Goal: Information Seeking & Learning: Check status

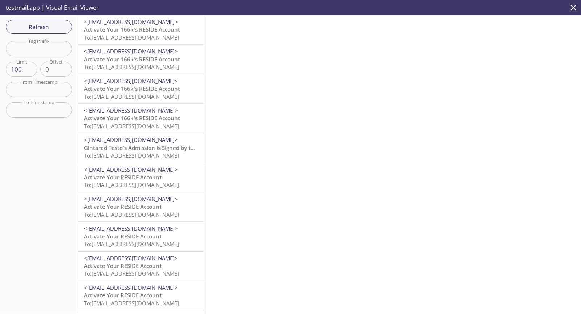
click at [179, 94] on span "To: [EMAIL_ADDRESS][DOMAIN_NAME]" at bounding box center [131, 96] width 95 height 7
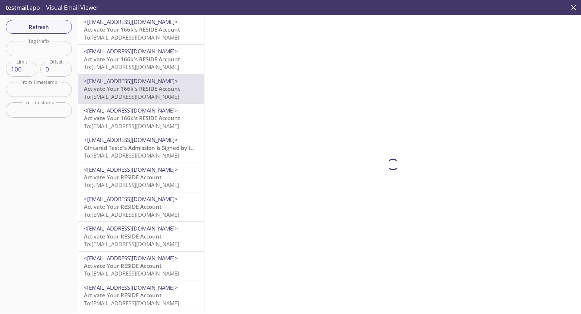
click at [166, 59] on span "Activate Your 166k's RESIDE Account" at bounding box center [132, 59] width 96 height 7
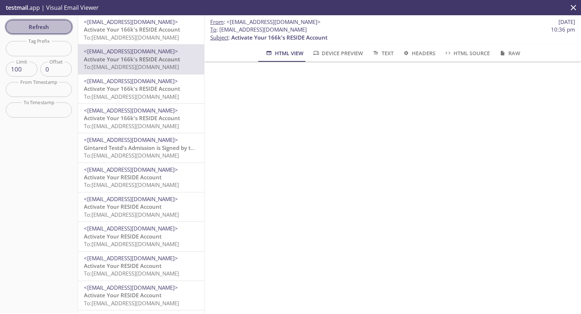
click at [45, 28] on span "Refresh" at bounding box center [39, 26] width 55 height 9
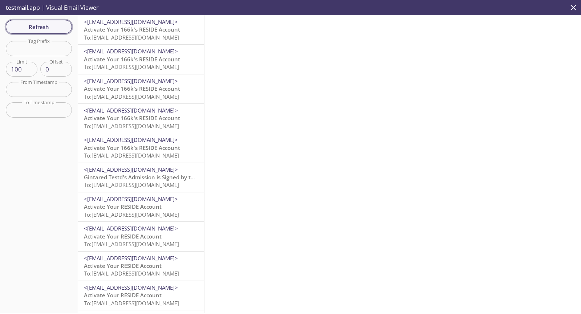
click at [45, 28] on span "Refresh" at bounding box center [39, 26] width 55 height 9
click at [34, 24] on span "Refresh" at bounding box center [39, 26] width 55 height 9
